Goal: Task Accomplishment & Management: Use online tool/utility

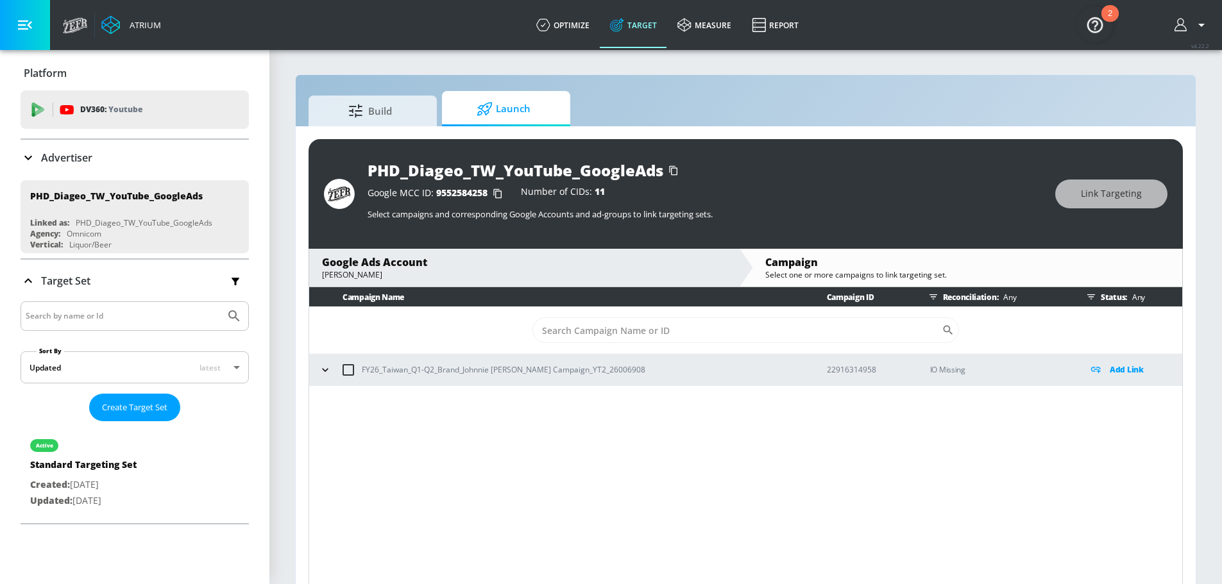
scroll to position [17, 0]
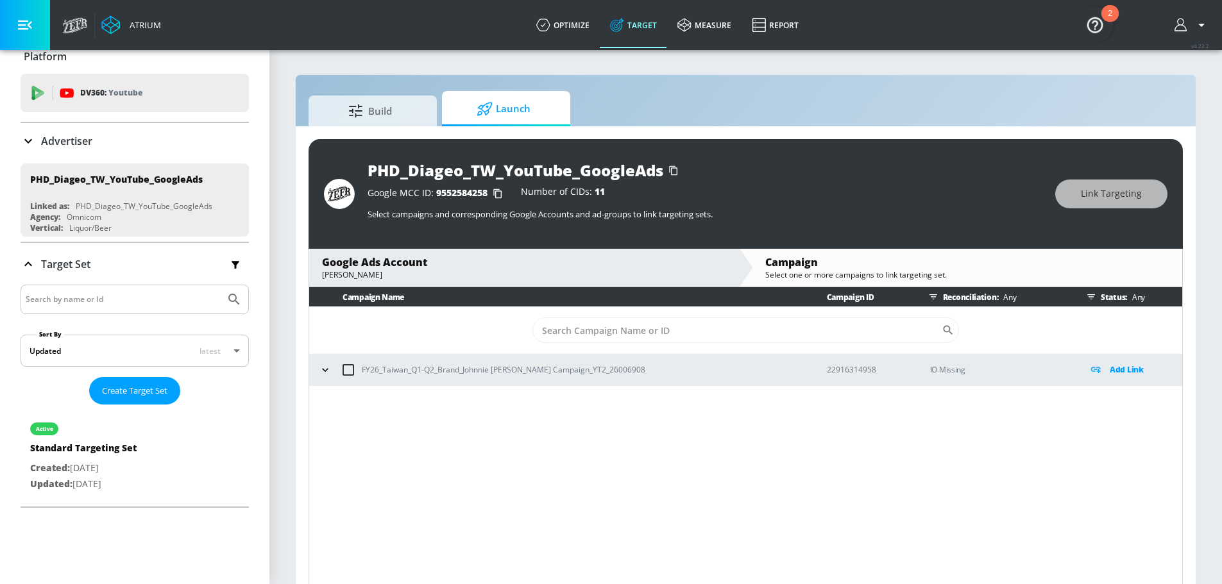
click at [350, 368] on input "checkbox" at bounding box center [348, 370] width 27 height 27
click at [350, 372] on input "checkbox" at bounding box center [348, 370] width 27 height 27
checkbox input "false"
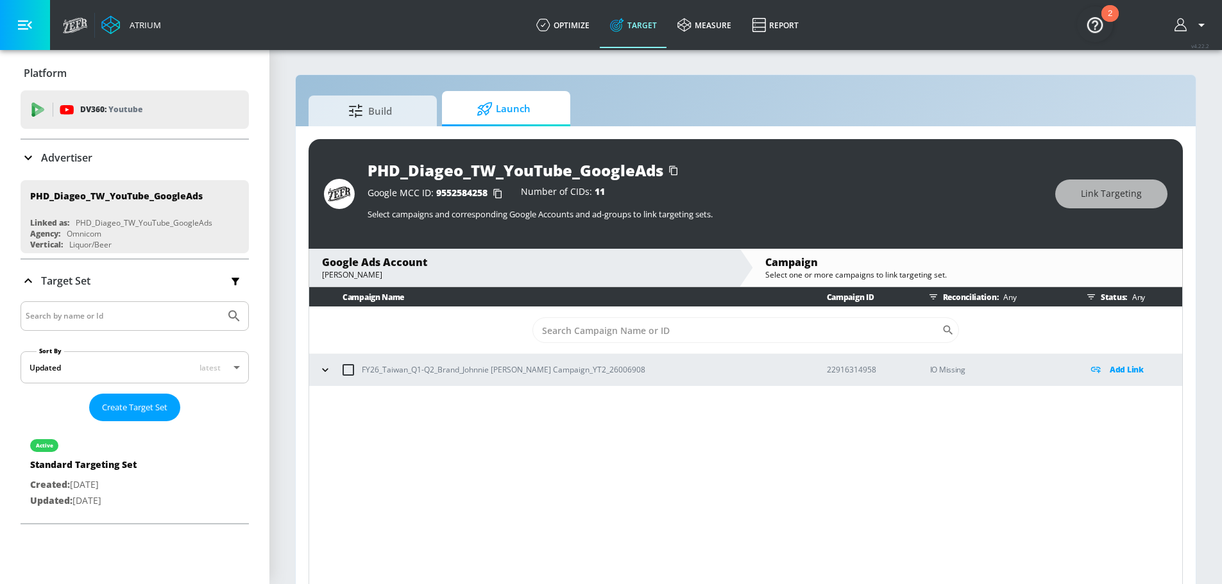
click at [353, 372] on input "checkbox" at bounding box center [348, 370] width 27 height 27
checkbox input "true"
click at [1135, 375] on p "Add Link" at bounding box center [1127, 369] width 34 height 15
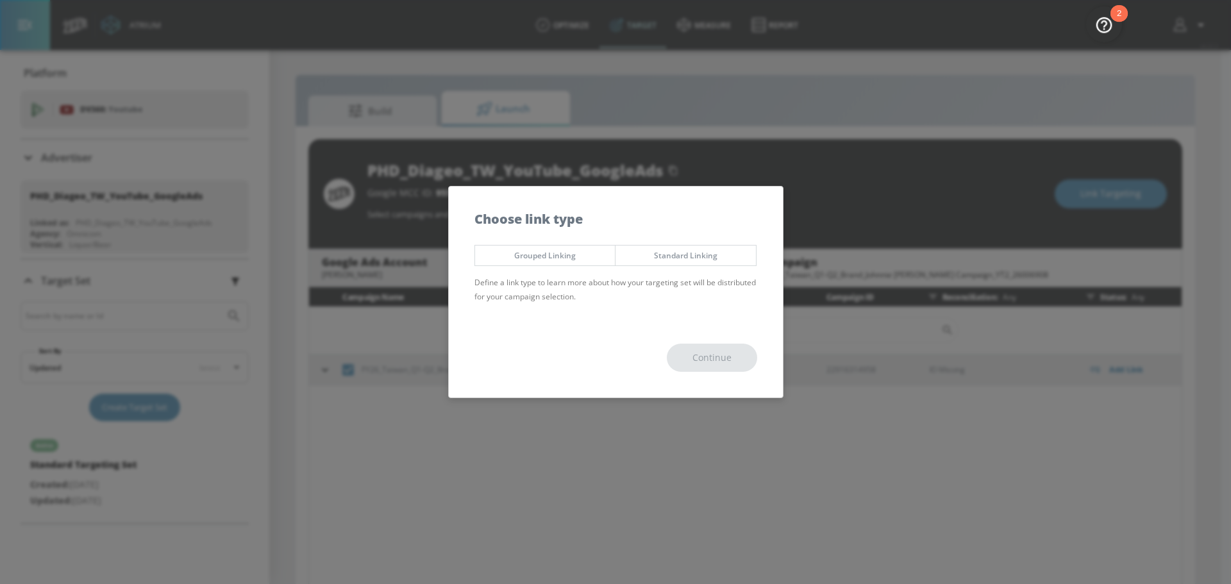
click at [752, 259] on button "Standard Linking" at bounding box center [686, 255] width 142 height 21
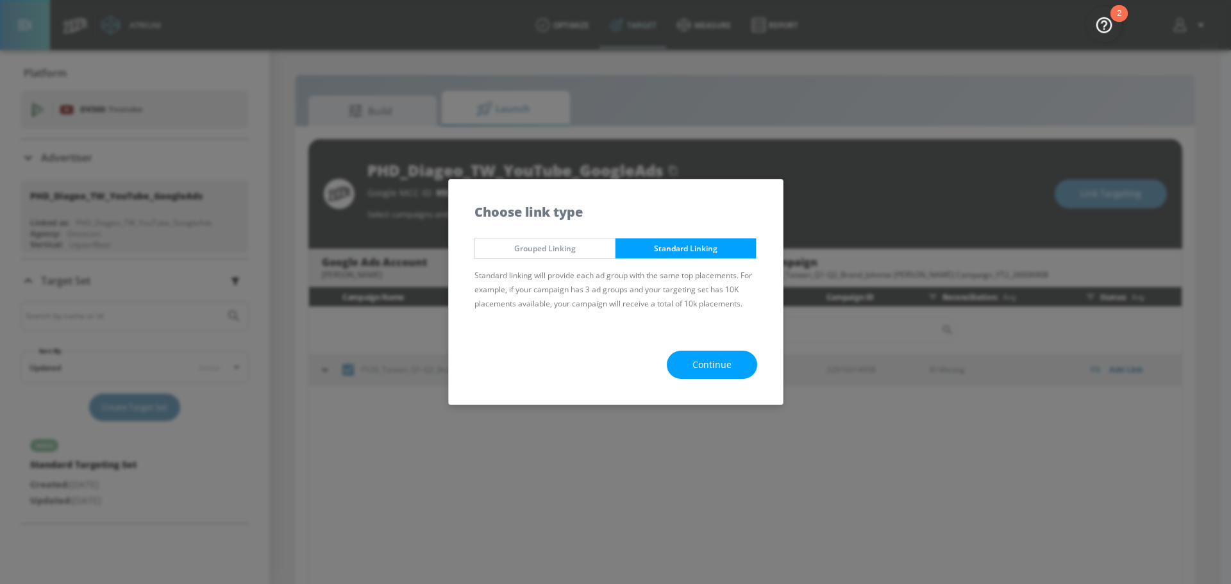
click at [718, 364] on span "Continue" at bounding box center [712, 365] width 39 height 16
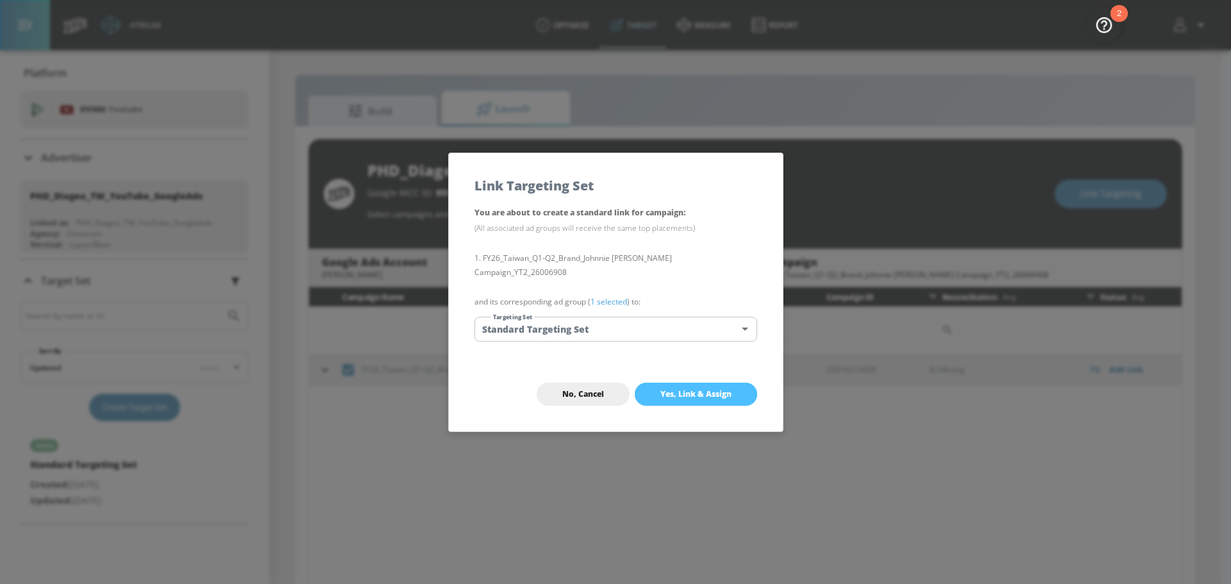
click at [696, 398] on span "Yes, Link & Assign" at bounding box center [696, 394] width 71 height 10
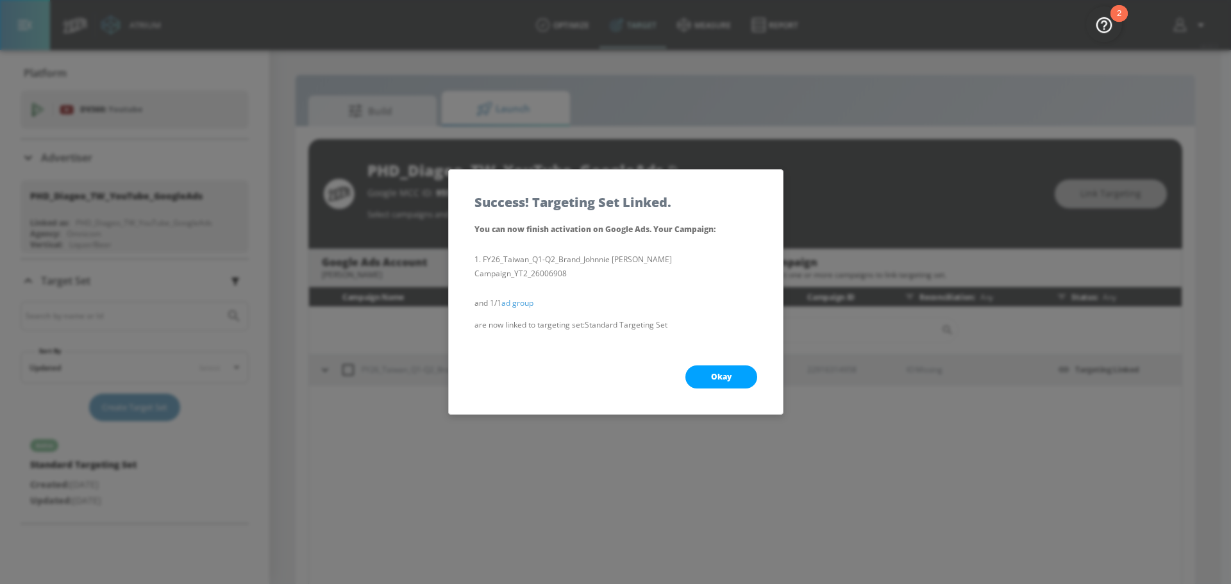
click at [707, 370] on button "Okay" at bounding box center [722, 377] width 72 height 23
